Goal: Navigation & Orientation: Find specific page/section

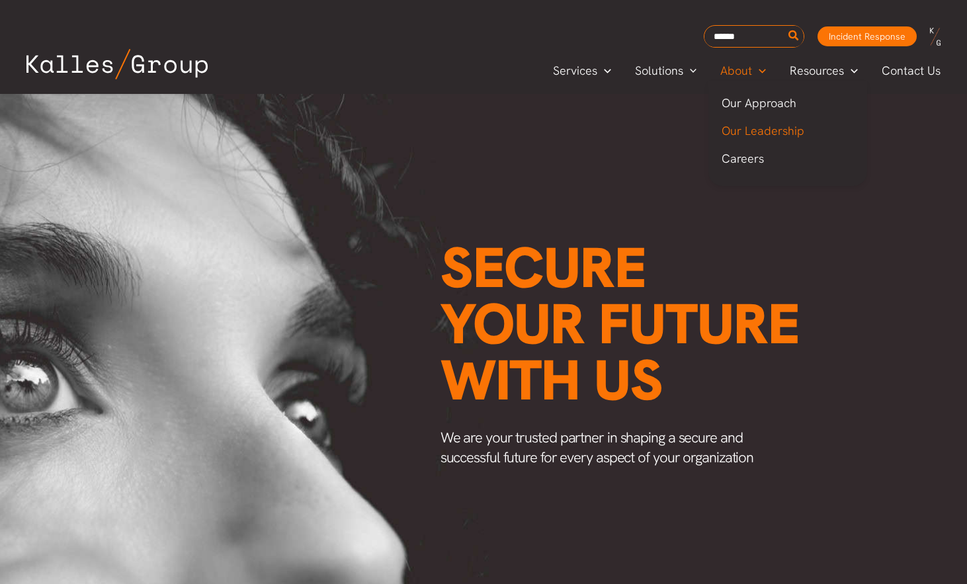
click at [762, 131] on span "Our Leadership" at bounding box center [763, 130] width 83 height 15
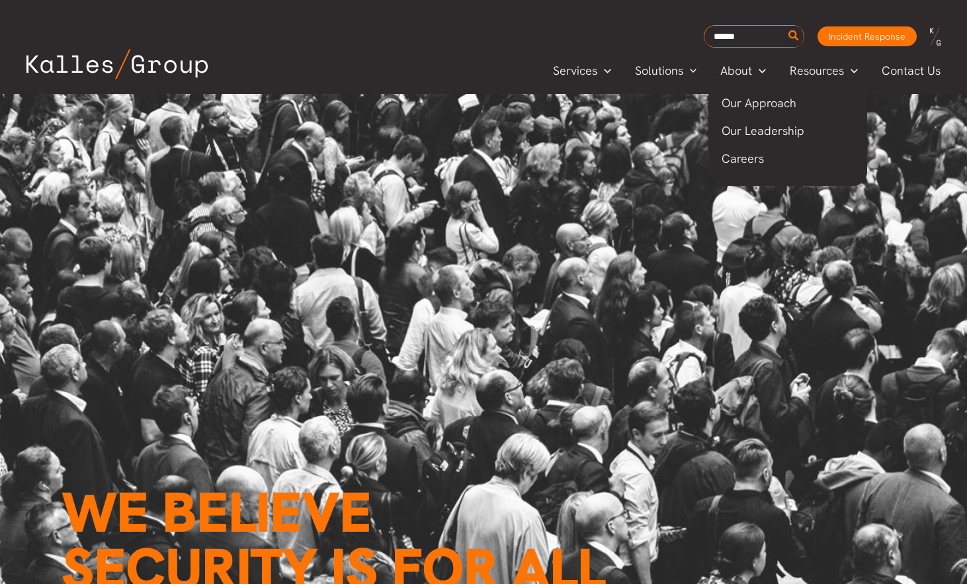
click at [761, 104] on span "Our Approach" at bounding box center [759, 102] width 75 height 15
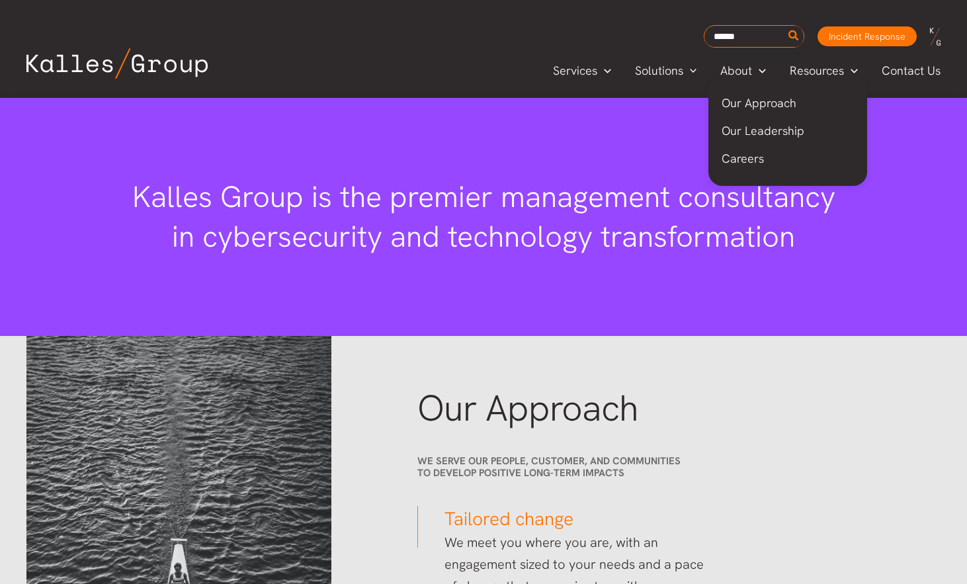
scroll to position [1626, 0]
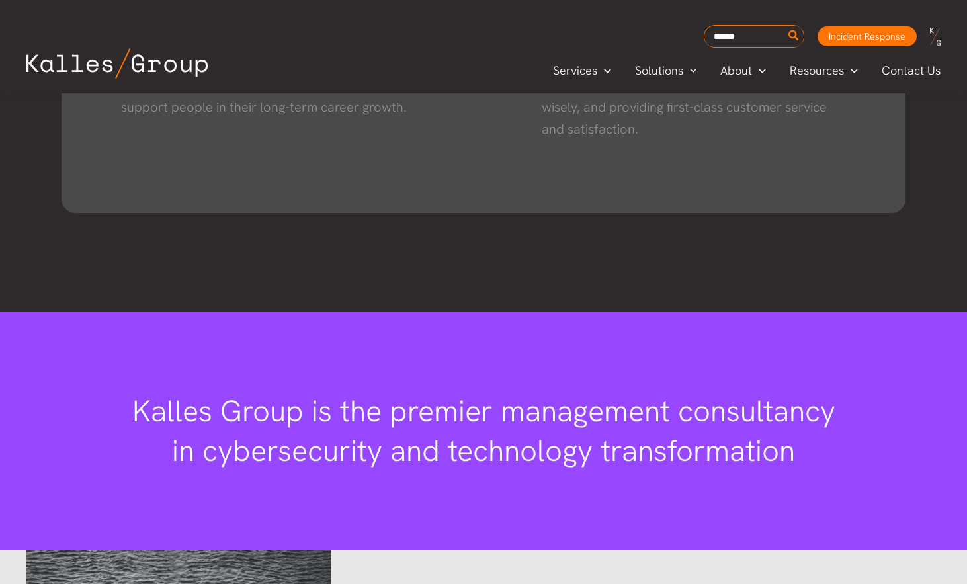
scroll to position [1361, 0]
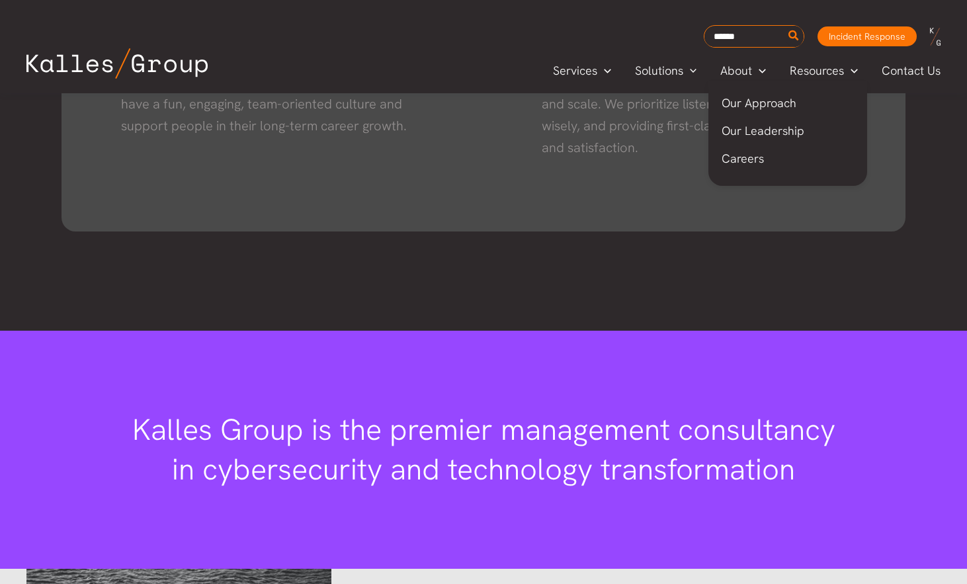
click at [763, 161] on span "Careers" at bounding box center [743, 158] width 42 height 15
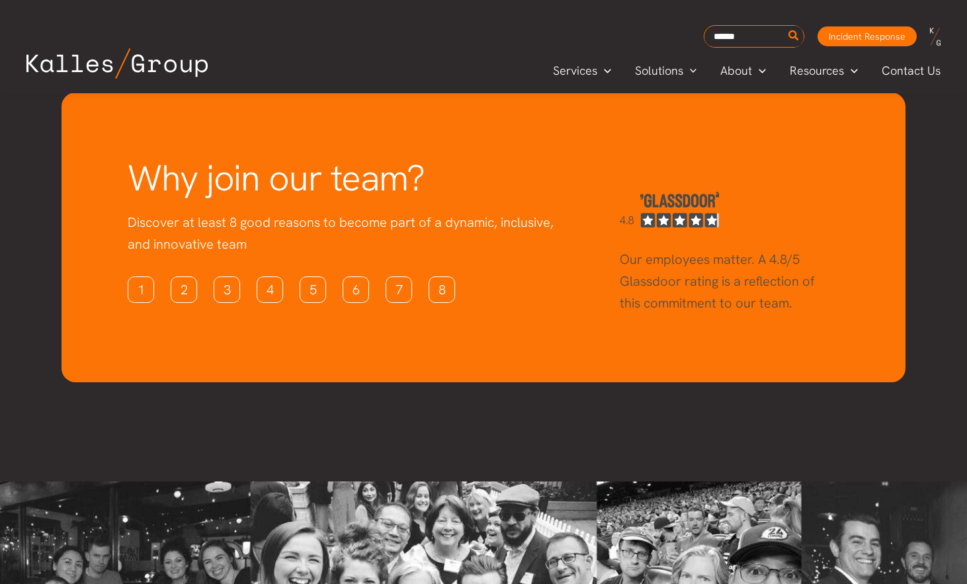
scroll to position [3731, 0]
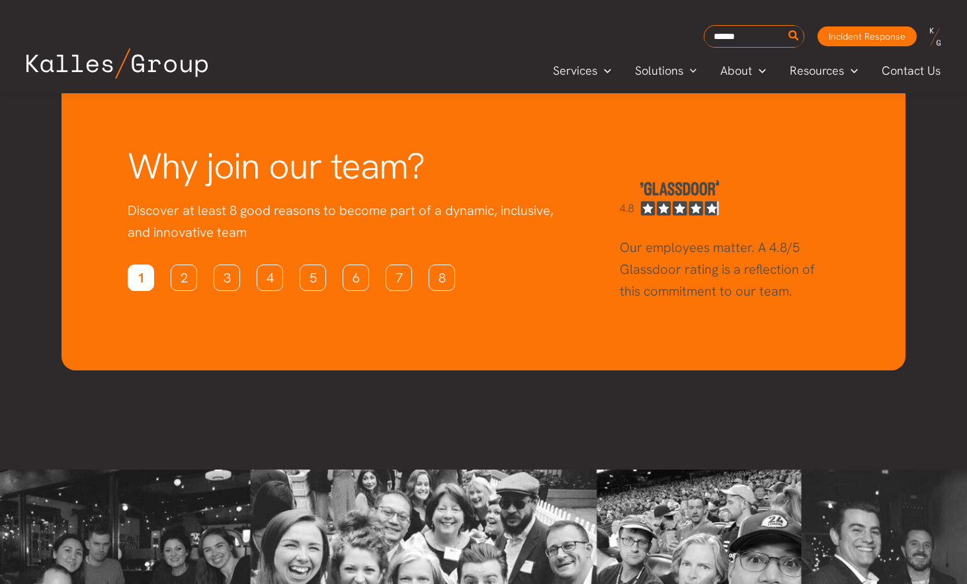
click at [146, 265] on link "1" at bounding box center [141, 278] width 26 height 26
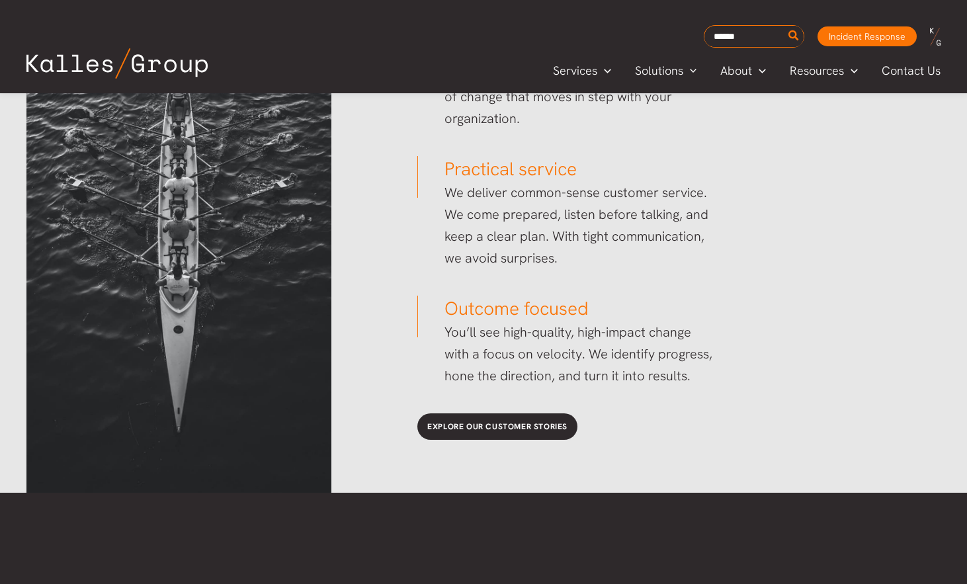
scroll to position [2011, 0]
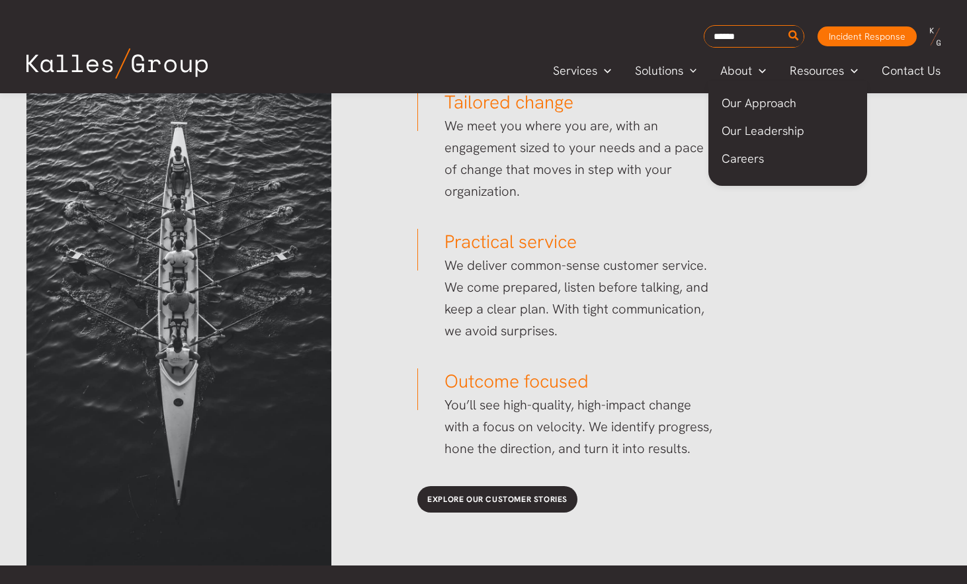
click at [753, 164] on span "Careers" at bounding box center [743, 158] width 42 height 15
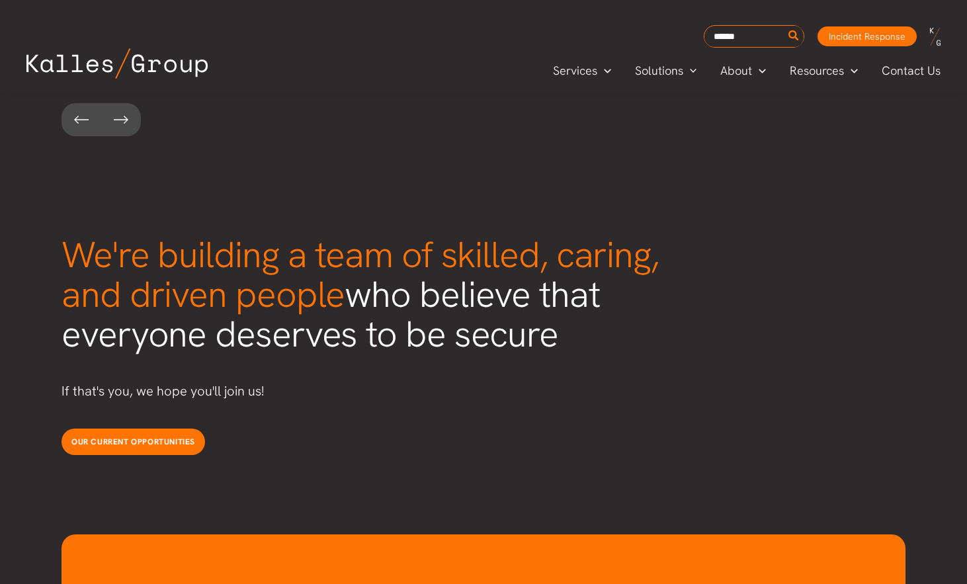
scroll to position [3334, 0]
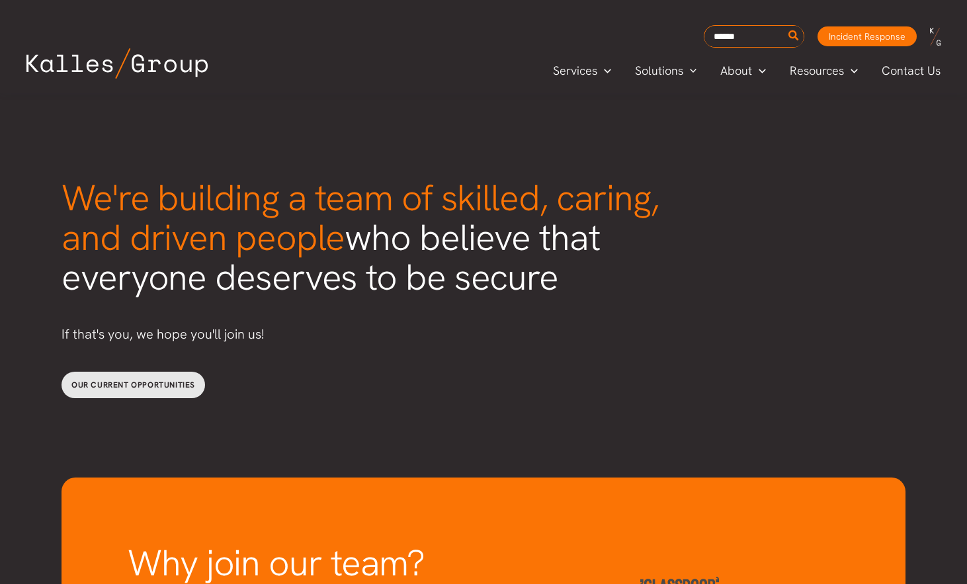
click at [143, 372] on link "Our current opportunities" at bounding box center [134, 385] width 144 height 26
